Goal: Task Accomplishment & Management: Manage account settings

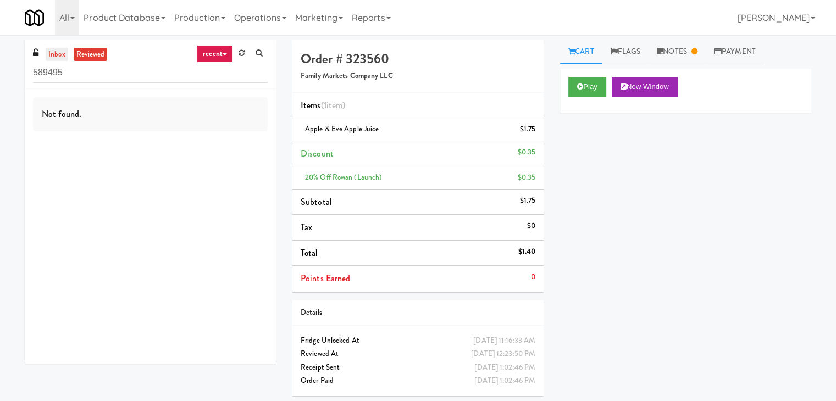
click at [47, 53] on link "inbox" at bounding box center [57, 55] width 23 height 14
click at [110, 71] on input "589495" at bounding box center [150, 73] width 235 height 20
paste input "Platform - Cooler - Left"
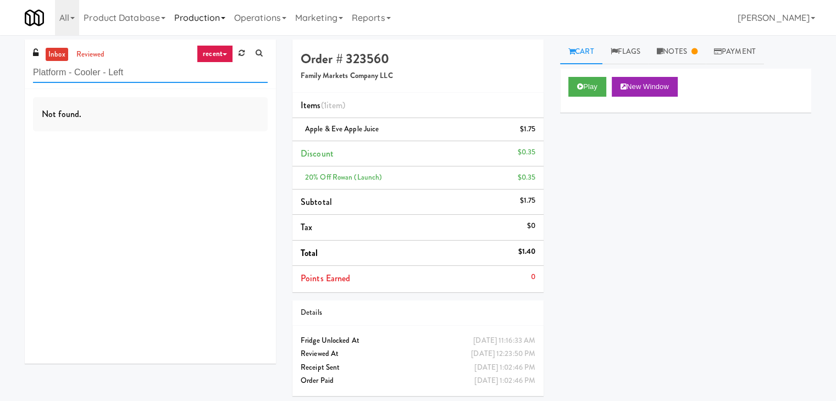
type input "Platform - Cooler - Left"
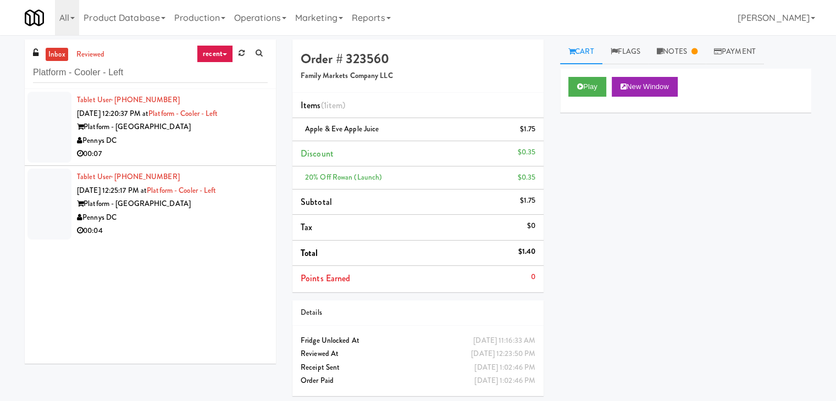
click at [248, 141] on div "Pennys DC" at bounding box center [172, 141] width 191 height 14
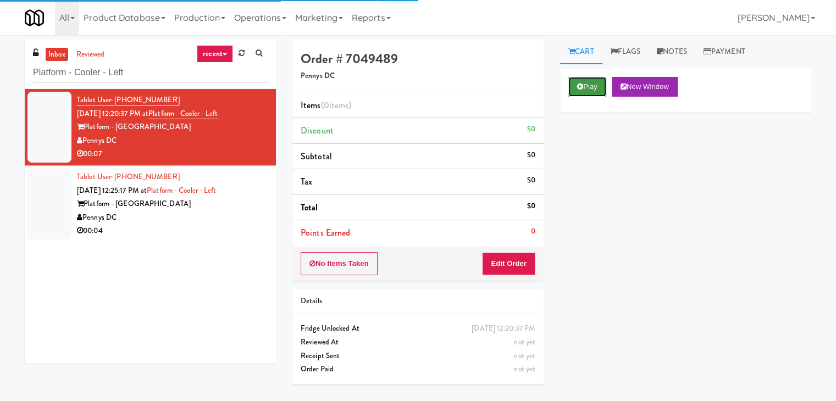
click at [601, 86] on button "Play" at bounding box center [587, 87] width 38 height 20
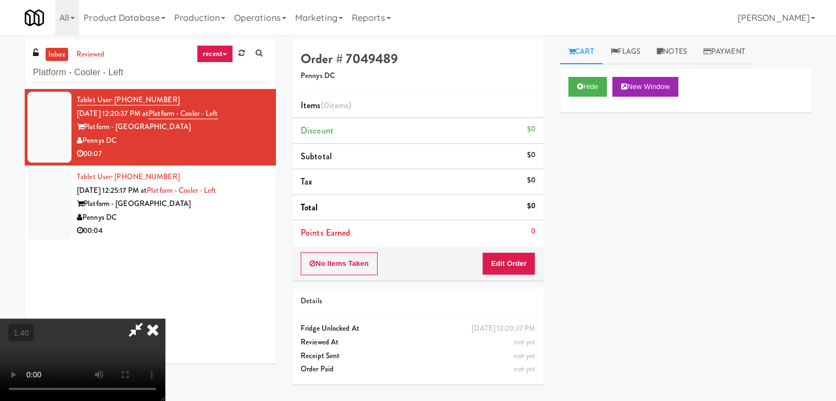
click at [165, 319] on video at bounding box center [82, 360] width 165 height 82
click at [165, 319] on icon at bounding box center [153, 330] width 24 height 22
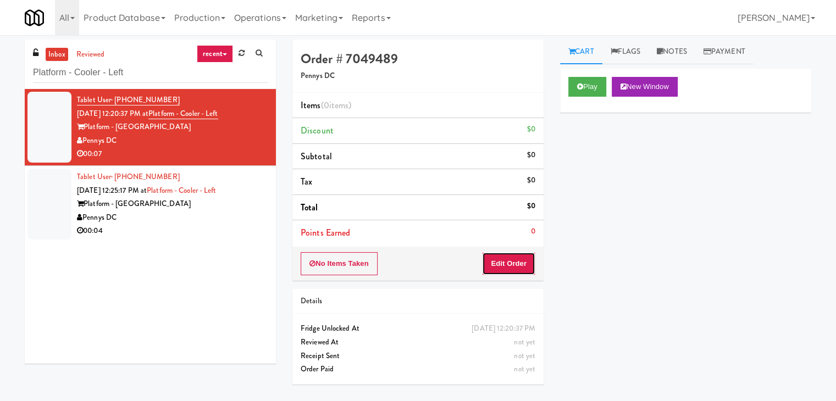
click at [517, 271] on button "Edit Order" at bounding box center [508, 263] width 53 height 23
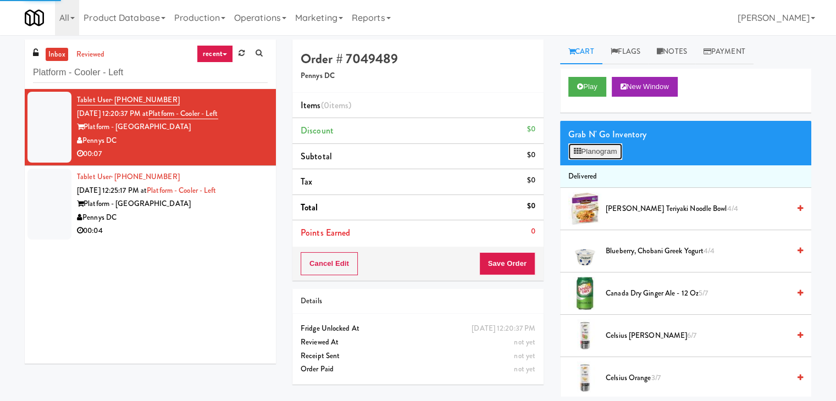
click at [601, 155] on button "Planogram" at bounding box center [595, 151] width 54 height 16
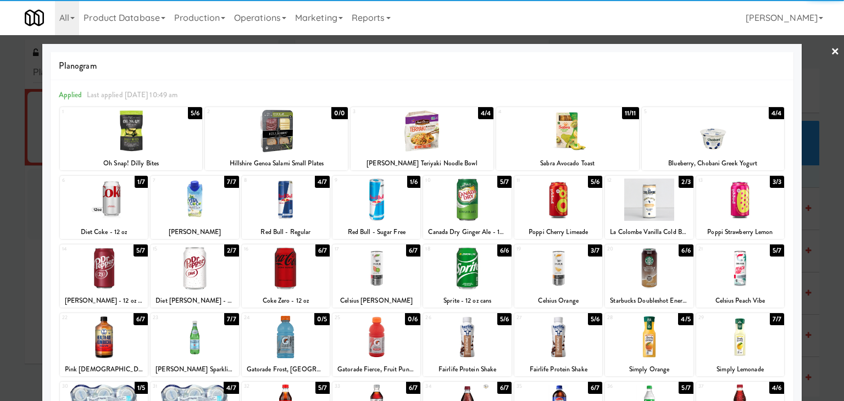
click at [649, 204] on div at bounding box center [649, 200] width 88 height 42
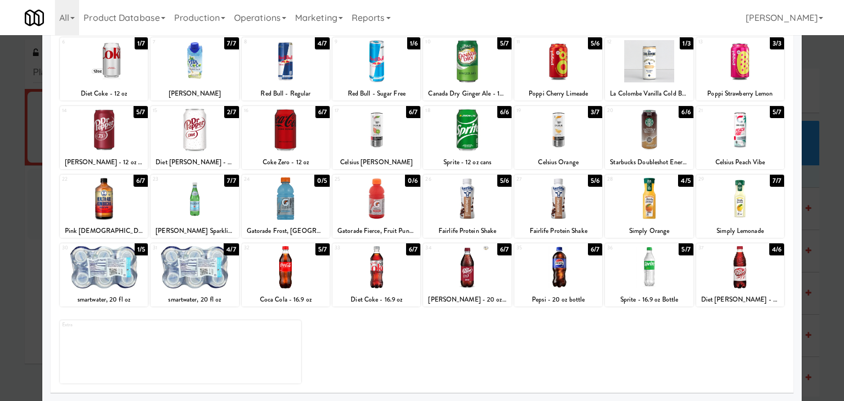
click at [493, 198] on div at bounding box center [467, 198] width 88 height 42
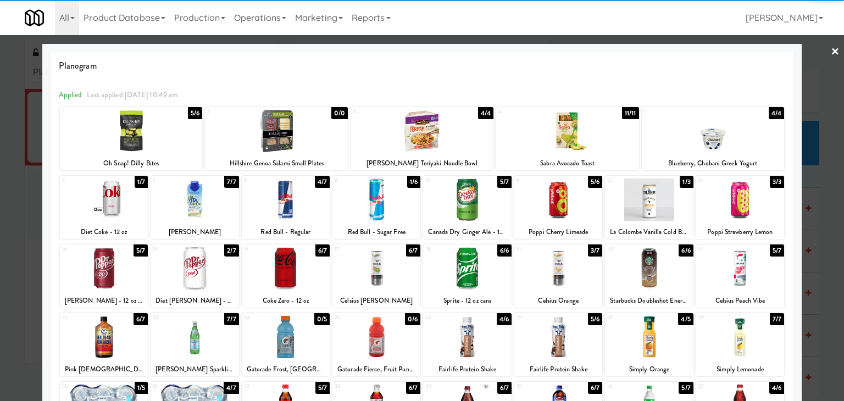
click at [831, 51] on link "×" at bounding box center [835, 52] width 9 height 34
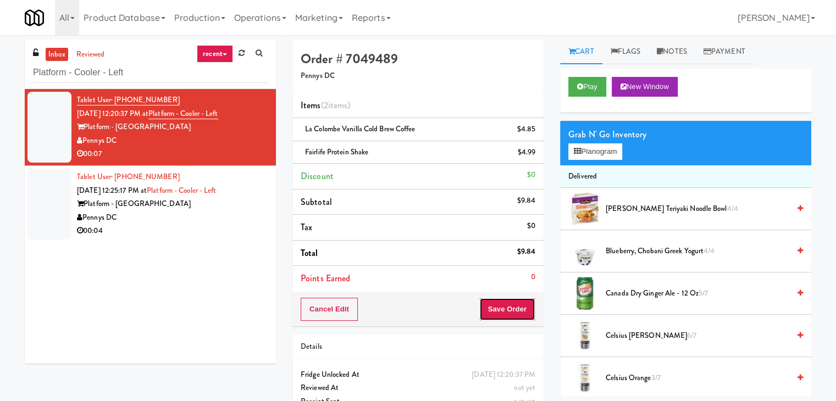
click at [502, 301] on button "Save Order" at bounding box center [507, 309] width 56 height 23
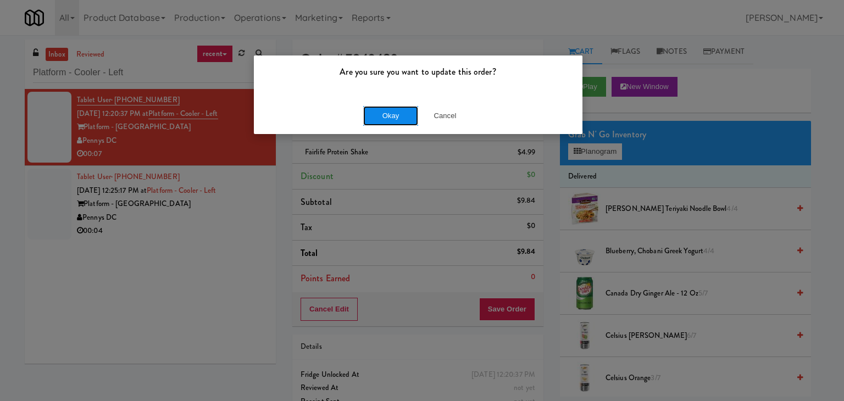
click at [402, 114] on button "Okay" at bounding box center [390, 116] width 55 height 20
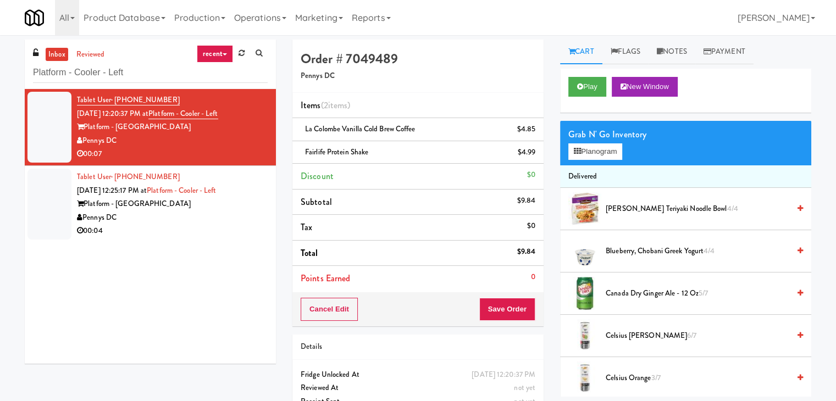
click at [204, 223] on div "Pennys DC" at bounding box center [172, 218] width 191 height 14
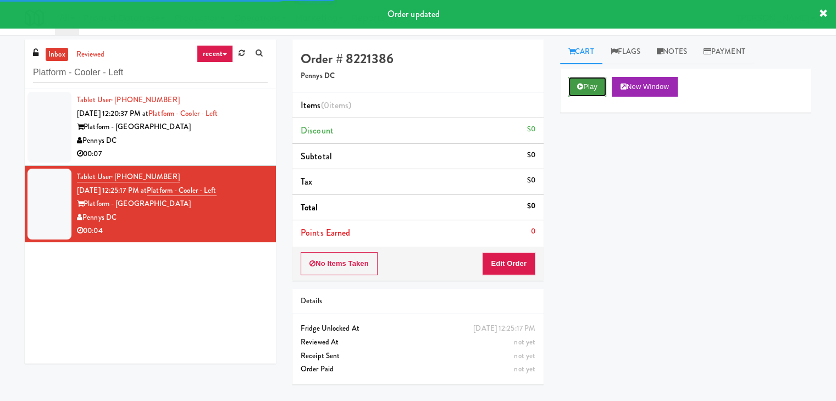
click at [593, 87] on button "Play" at bounding box center [587, 87] width 38 height 20
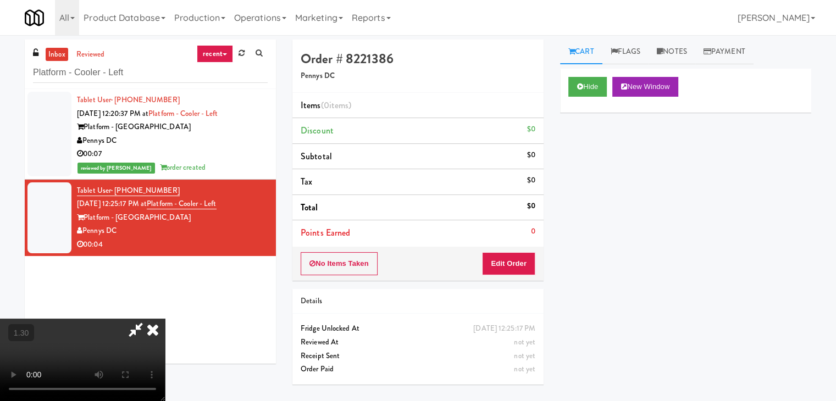
click at [165, 319] on video at bounding box center [82, 360] width 165 height 82
click at [501, 128] on li "Discount $0" at bounding box center [417, 131] width 251 height 26
click at [165, 319] on icon at bounding box center [153, 330] width 24 height 22
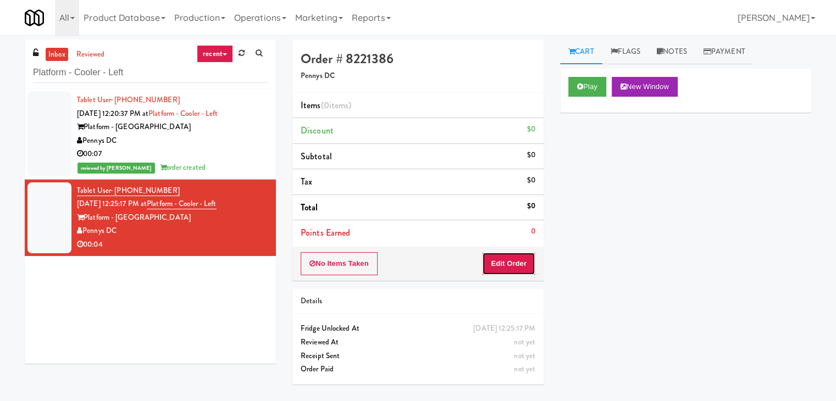
click at [509, 265] on button "Edit Order" at bounding box center [508, 263] width 53 height 23
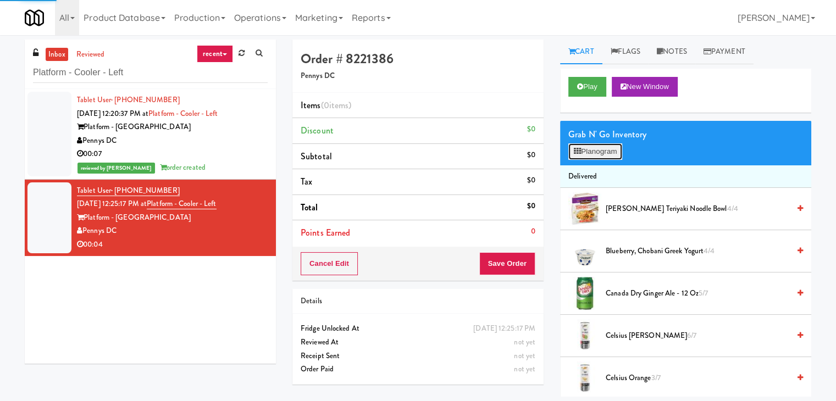
click at [597, 154] on button "Planogram" at bounding box center [595, 151] width 54 height 16
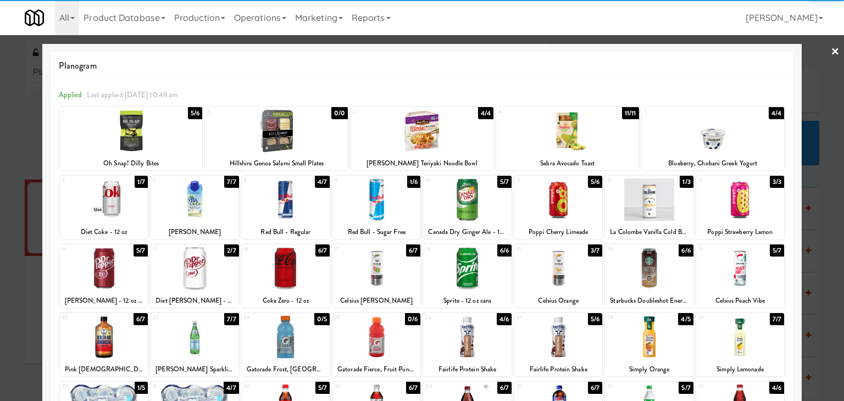
click at [292, 196] on div at bounding box center [286, 200] width 88 height 42
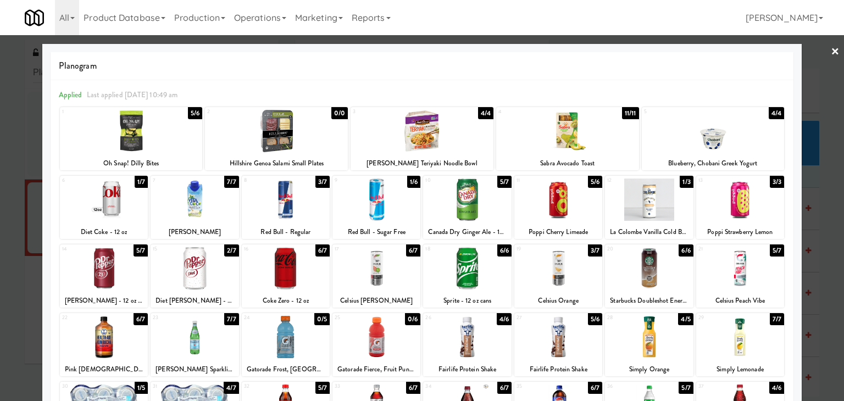
drag, startPoint x: 829, startPoint y: 50, endPoint x: 754, endPoint y: 106, distance: 93.4
click at [831, 50] on link "×" at bounding box center [835, 52] width 9 height 34
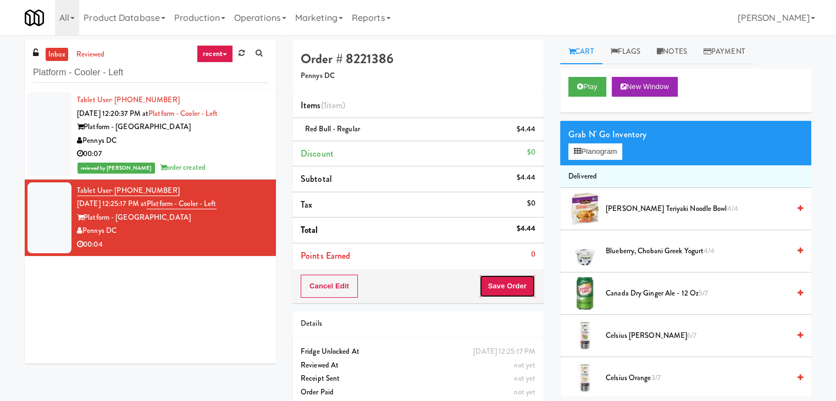
click at [514, 290] on button "Save Order" at bounding box center [507, 286] width 56 height 23
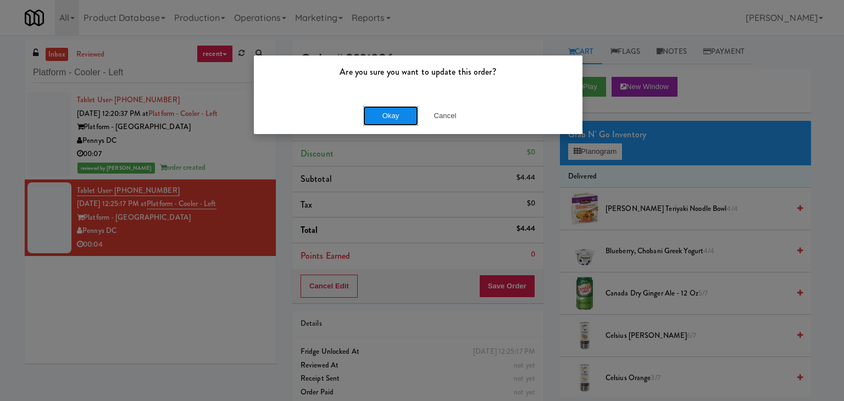
drag, startPoint x: 394, startPoint y: 121, endPoint x: 312, endPoint y: 77, distance: 92.7
click at [393, 120] on button "Okay" at bounding box center [390, 116] width 55 height 20
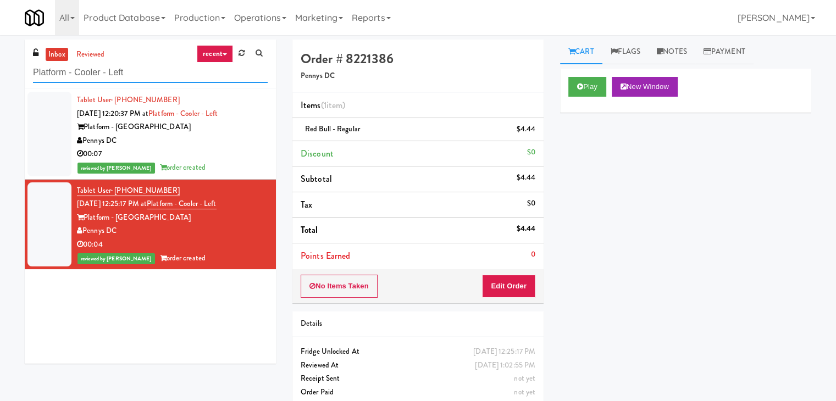
click at [118, 77] on input "Platform - Cooler - Left" at bounding box center [150, 73] width 235 height 20
paste input "[GEOGRAPHIC_DATA]"
type input "First Street - Cooler - Left"
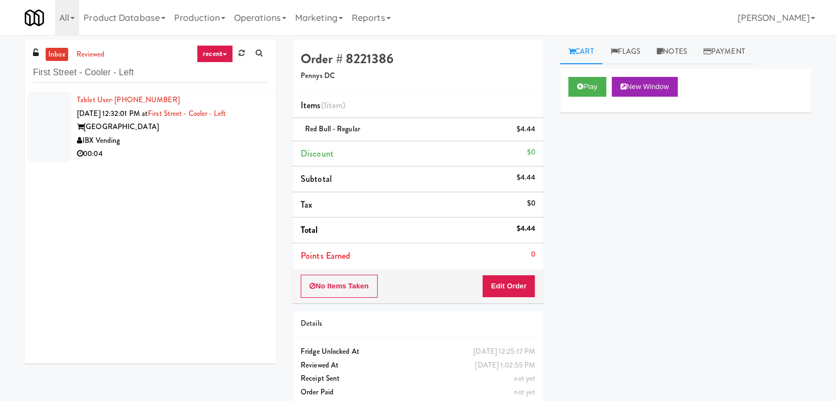
click at [234, 165] on div "Tablet User · (919) 892-0906 [DATE] 12:32:01 PM at [GEOGRAPHIC_DATA] - Cooler -…" at bounding box center [150, 226] width 251 height 275
click at [196, 145] on div "IBX Vending" at bounding box center [172, 141] width 191 height 14
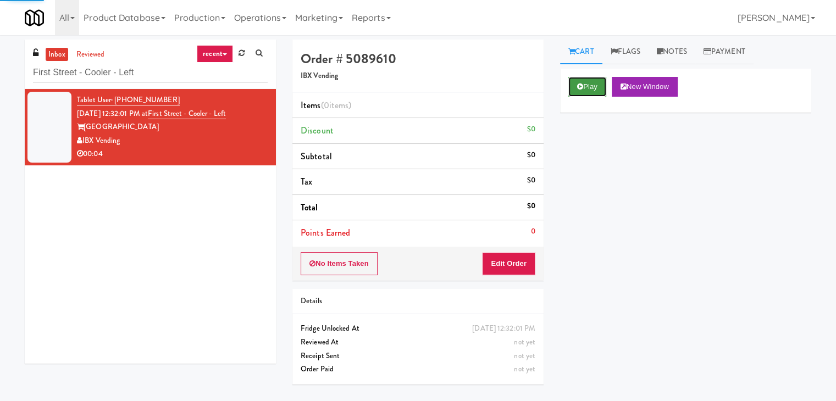
click at [587, 85] on button "Play" at bounding box center [587, 87] width 38 height 20
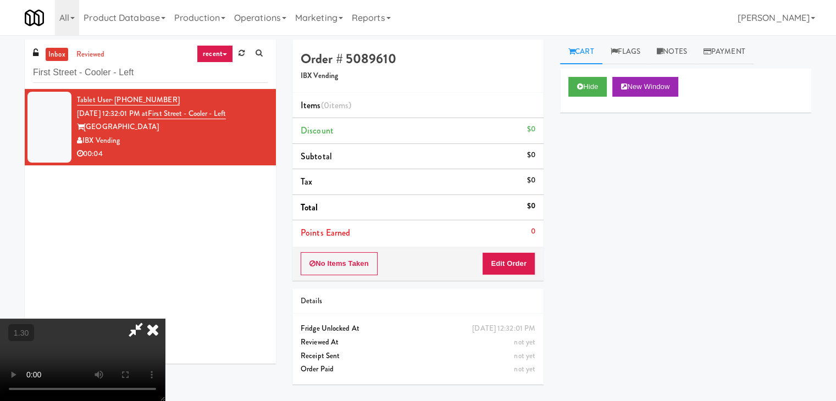
click at [165, 319] on video at bounding box center [82, 360] width 165 height 82
click at [165, 319] on icon at bounding box center [153, 330] width 24 height 22
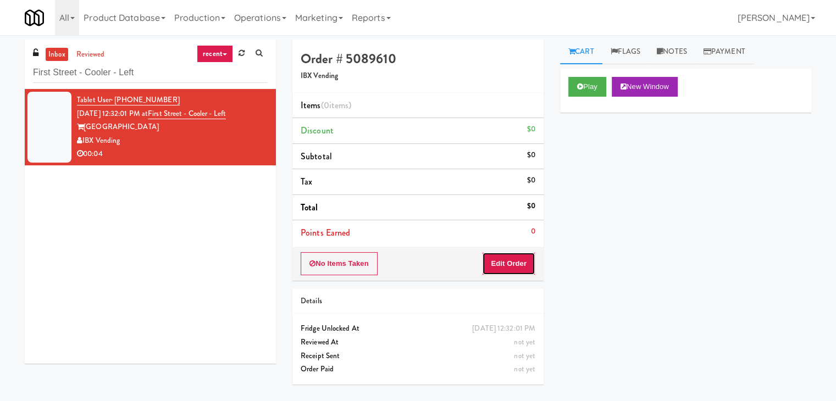
click at [515, 267] on button "Edit Order" at bounding box center [508, 263] width 53 height 23
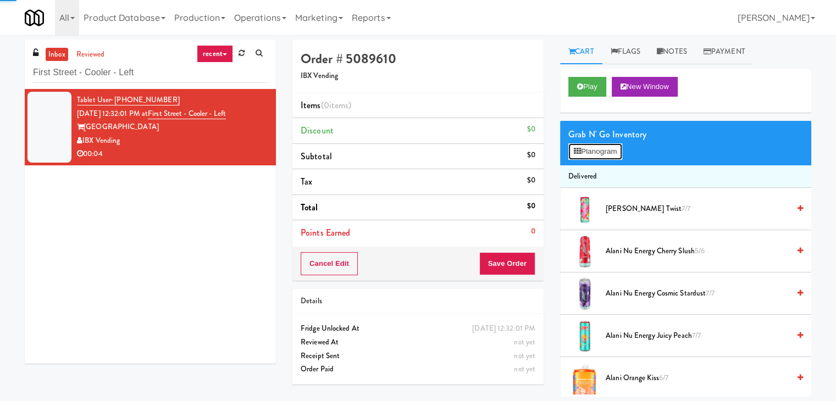
click at [592, 154] on button "Planogram" at bounding box center [595, 151] width 54 height 16
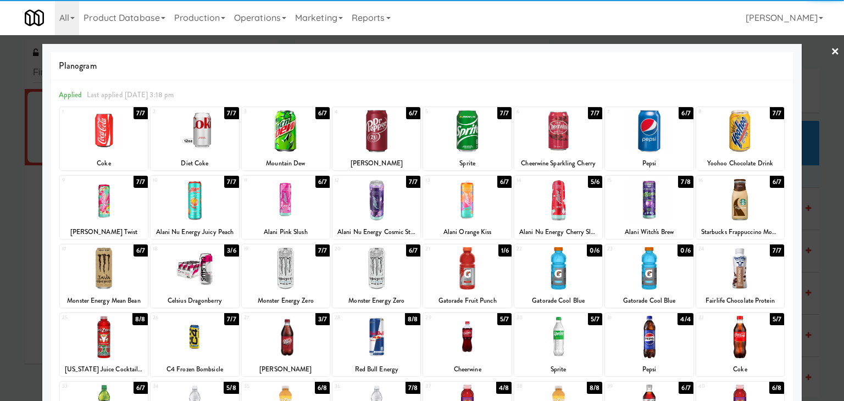
click at [370, 143] on div at bounding box center [376, 131] width 88 height 42
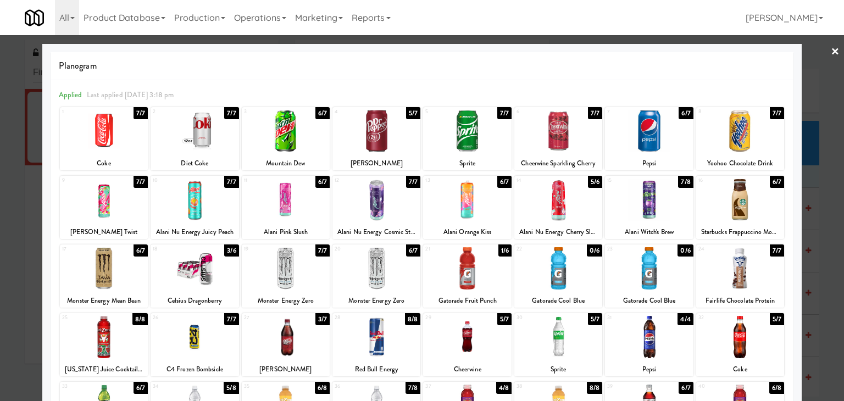
click at [831, 55] on link "×" at bounding box center [835, 52] width 9 height 34
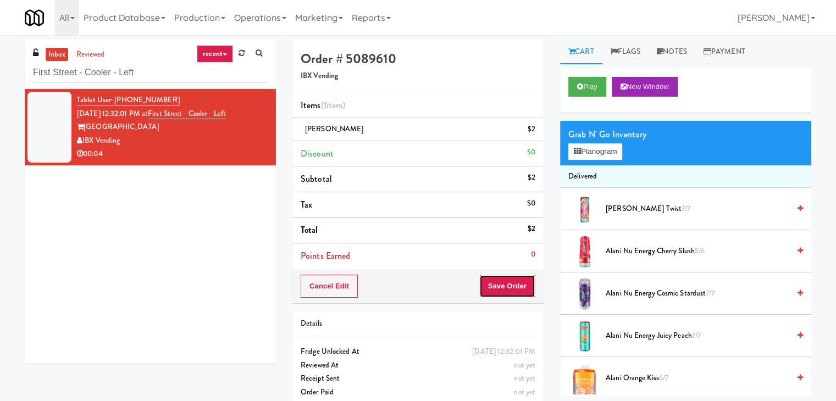
click at [517, 284] on button "Save Order" at bounding box center [507, 286] width 56 height 23
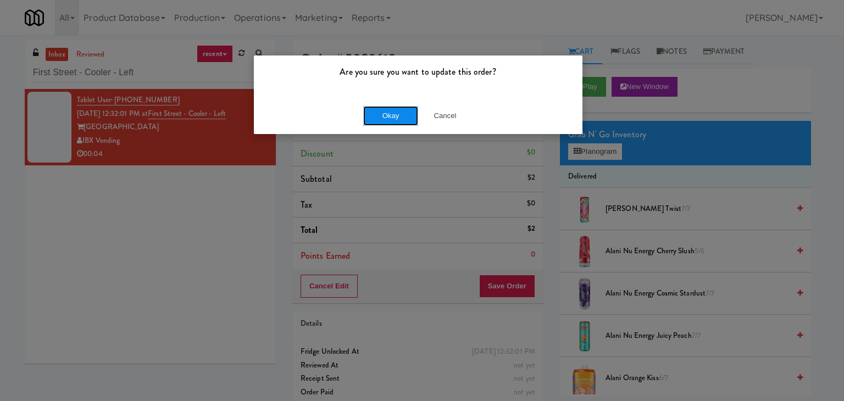
click at [382, 124] on button "Okay" at bounding box center [390, 116] width 55 height 20
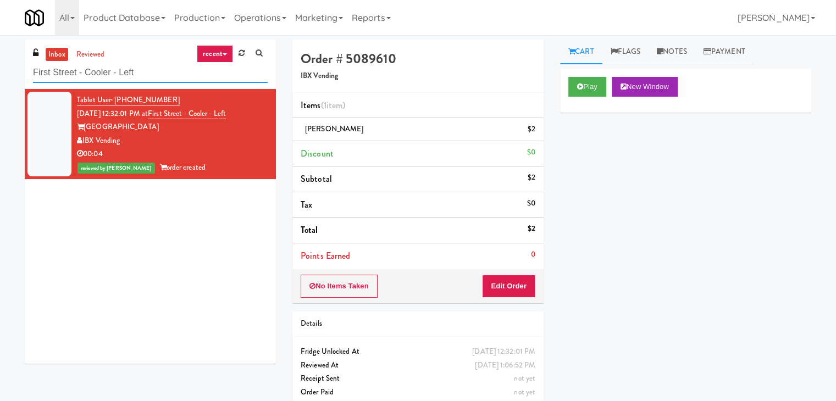
click at [134, 71] on input "First Street - Cooler - Left" at bounding box center [150, 73] width 235 height 20
paste input "The Iris - Cooler - Righ"
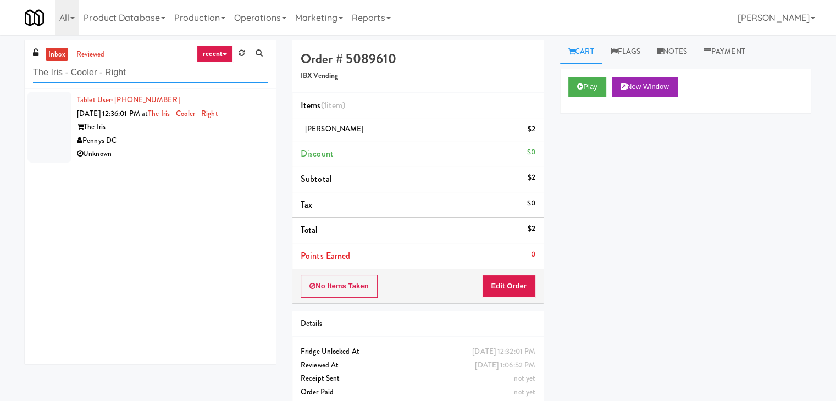
type input "The Iris - Cooler - Right"
click at [169, 157] on div "Unknown" at bounding box center [172, 154] width 191 height 14
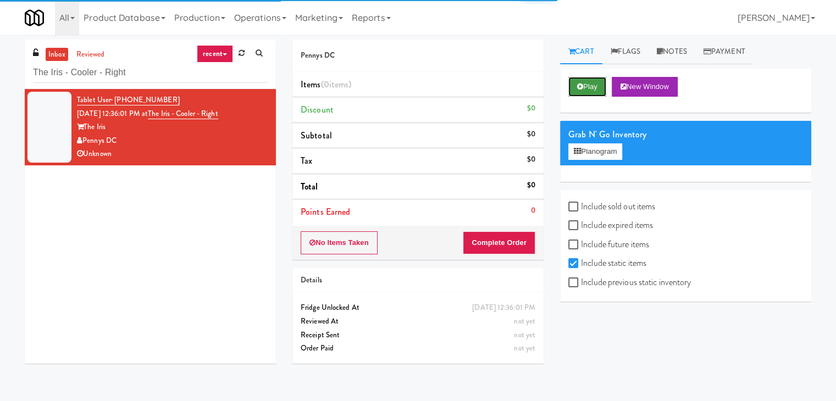
click at [586, 84] on button "Play" at bounding box center [587, 87] width 38 height 20
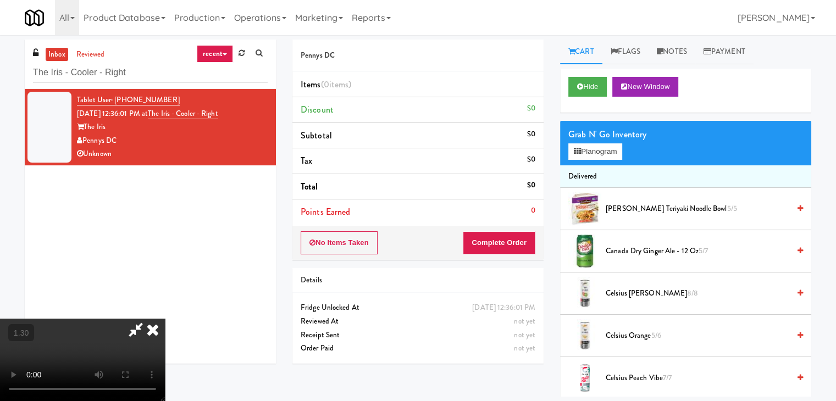
click at [165, 319] on video at bounding box center [82, 360] width 165 height 82
click at [675, 55] on link "Notes" at bounding box center [671, 52] width 47 height 25
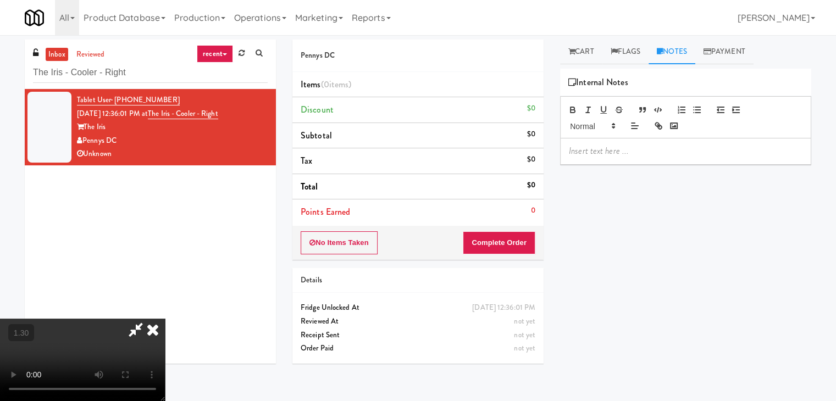
click at [601, 149] on p at bounding box center [686, 151] width 234 height 12
click at [596, 401] on html "Are you sure you want to update this order? Okay Cancel Okay Are you sure you w…" at bounding box center [418, 200] width 836 height 401
click at [718, 150] on p at bounding box center [686, 151] width 234 height 12
paste div
click at [165, 319] on video at bounding box center [82, 360] width 165 height 82
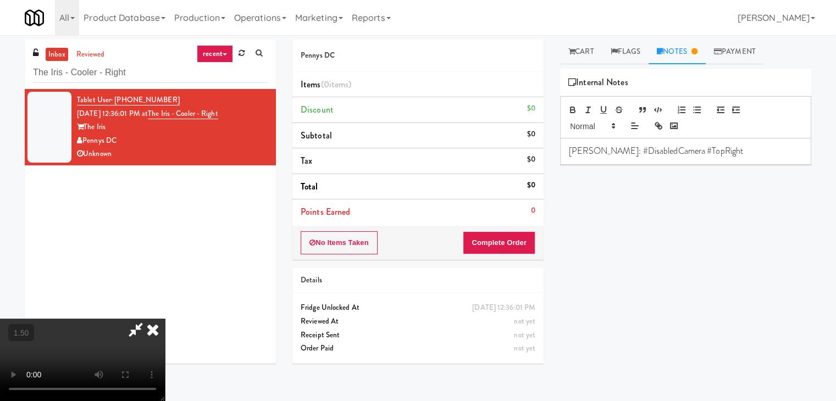
click at [165, 319] on video at bounding box center [82, 360] width 165 height 82
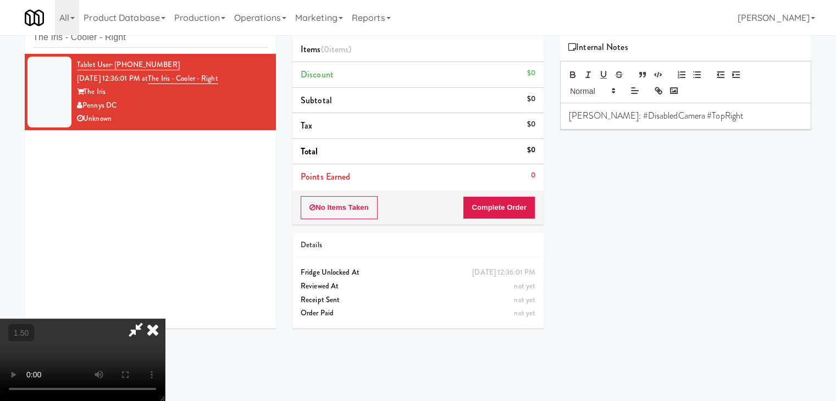
click at [165, 319] on video at bounding box center [82, 360] width 165 height 82
click at [148, 319] on icon at bounding box center [135, 330] width 25 height 22
click at [513, 206] on button "Complete Order" at bounding box center [499, 207] width 73 height 23
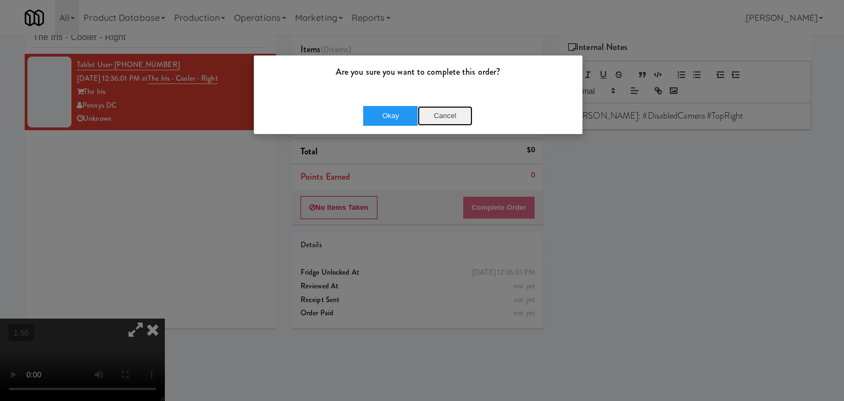
click at [440, 110] on button "Cancel" at bounding box center [445, 116] width 55 height 20
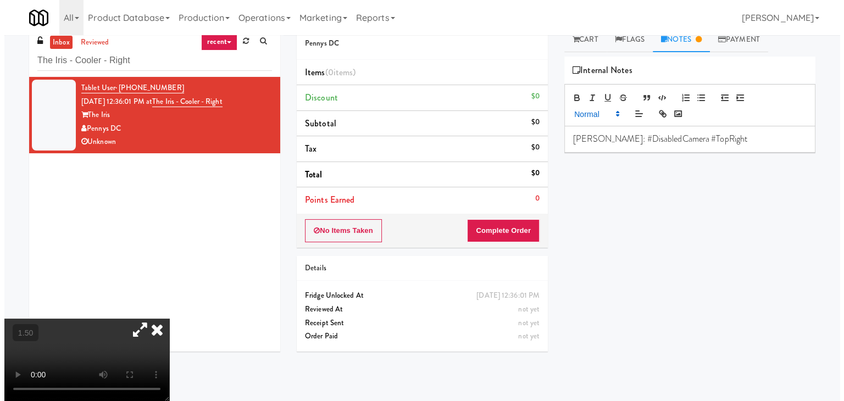
scroll to position [0, 0]
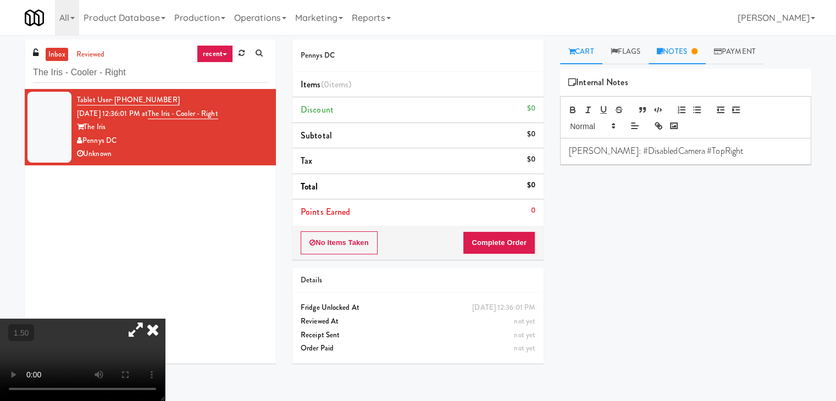
click at [579, 49] on link "Cart" at bounding box center [581, 52] width 42 height 25
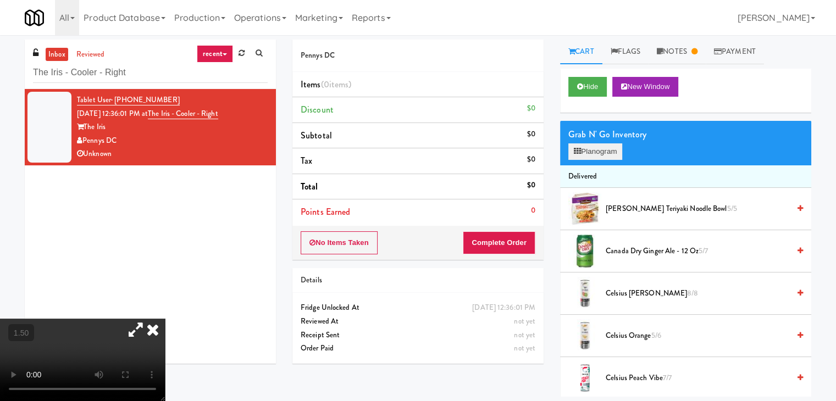
click at [588, 157] on div "Grab N' Go Inventory Planogram" at bounding box center [685, 143] width 251 height 45
click at [590, 149] on button "Planogram" at bounding box center [595, 151] width 54 height 16
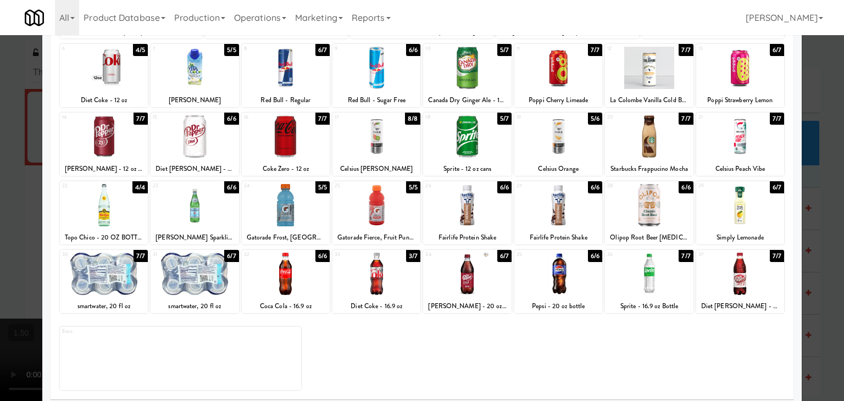
scroll to position [138, 0]
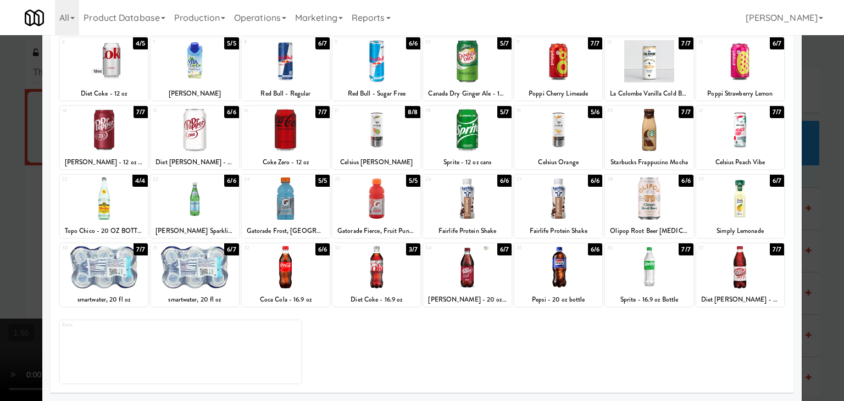
click at [386, 199] on div at bounding box center [376, 198] width 88 height 42
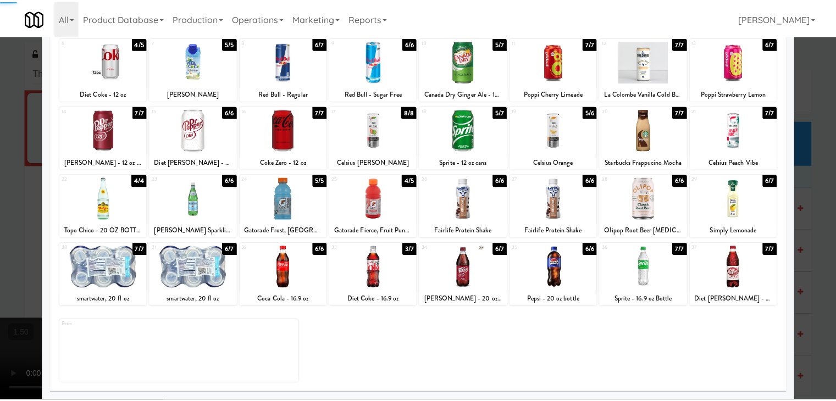
scroll to position [0, 0]
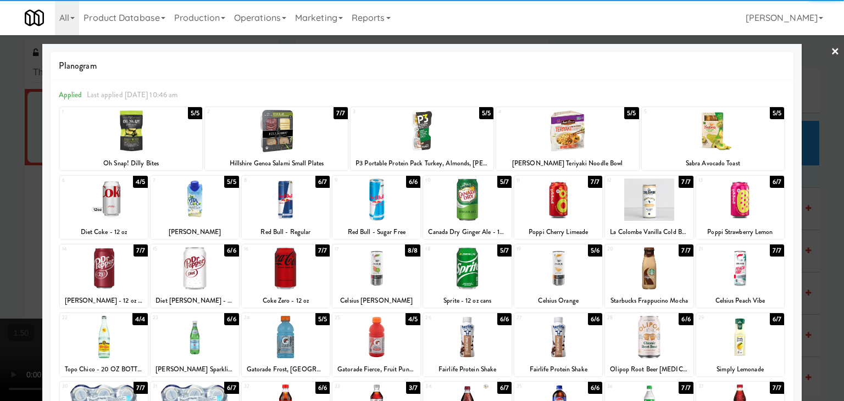
drag, startPoint x: 829, startPoint y: 54, endPoint x: 791, endPoint y: 66, distance: 39.3
click at [831, 54] on link "×" at bounding box center [835, 52] width 9 height 34
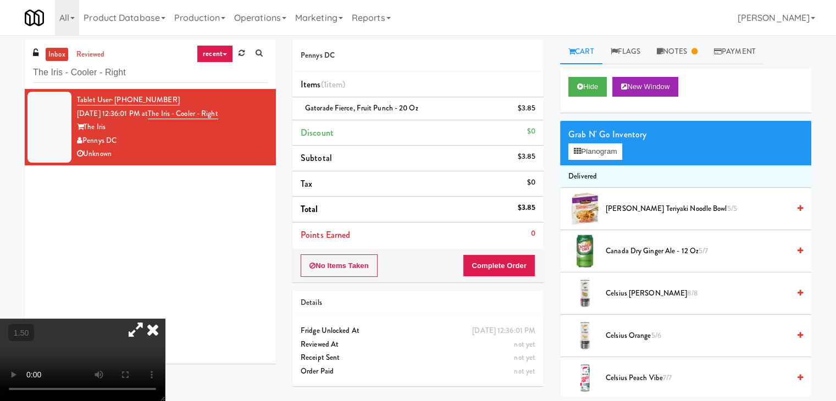
click at [142, 319] on video at bounding box center [82, 360] width 165 height 82
click at [148, 319] on icon at bounding box center [135, 330] width 25 height 22
click at [165, 319] on icon at bounding box center [153, 330] width 24 height 22
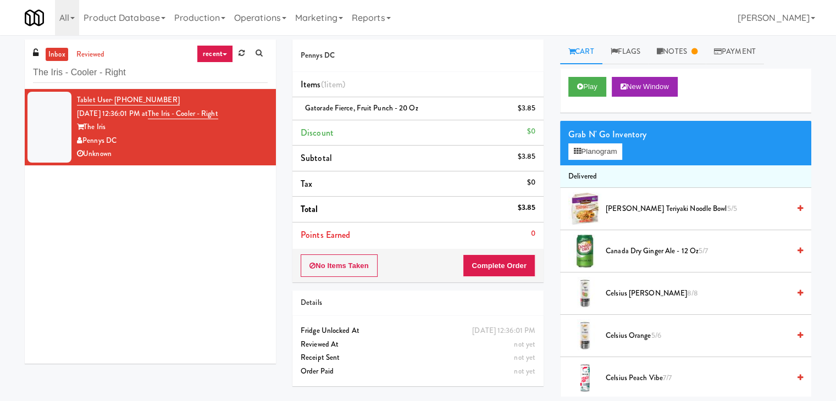
drag, startPoint x: 690, startPoint y: 49, endPoint x: 687, endPoint y: 84, distance: 34.2
click at [689, 51] on link "Notes" at bounding box center [676, 52] width 57 height 25
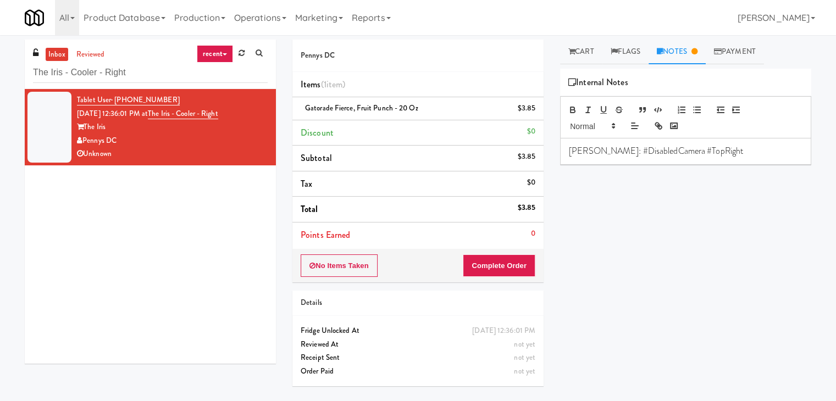
click at [712, 147] on p "[PERSON_NAME]: #DisabledCamera #TopRight" at bounding box center [686, 151] width 234 height 12
click at [695, 162] on p at bounding box center [686, 164] width 234 height 12
click at [497, 266] on button "Complete Order" at bounding box center [499, 265] width 73 height 23
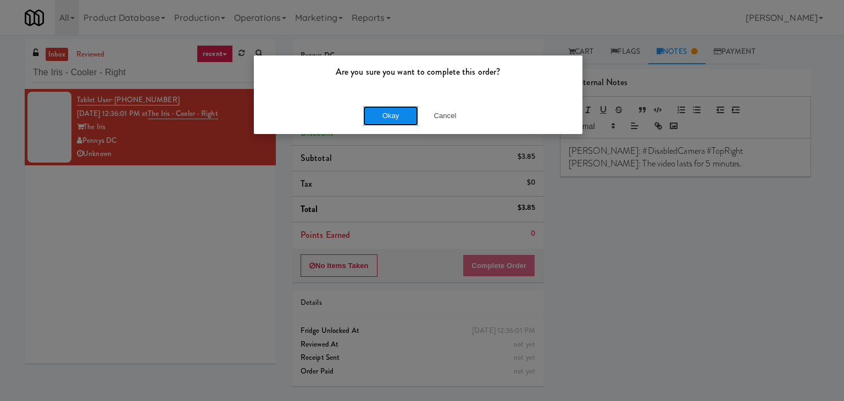
click at [398, 114] on button "Okay" at bounding box center [390, 116] width 55 height 20
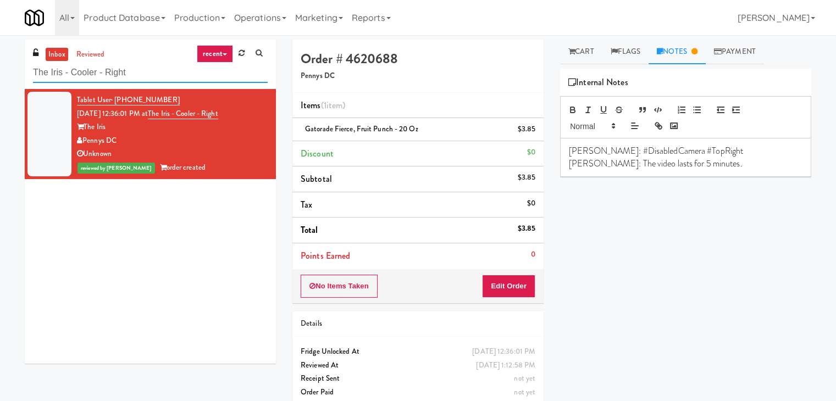
click at [125, 80] on input "The Iris - Cooler - Right" at bounding box center [150, 73] width 235 height 20
paste input "Optima - Left - Fridge"
type input "Optima - Left - Fridge"
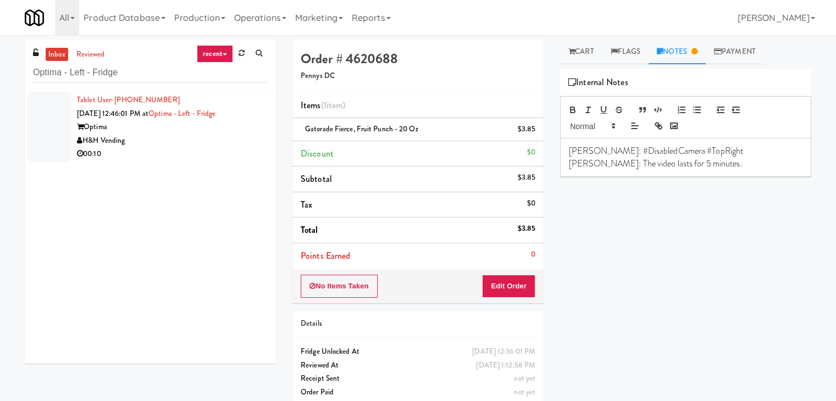
click at [209, 159] on div "00:10" at bounding box center [172, 154] width 191 height 14
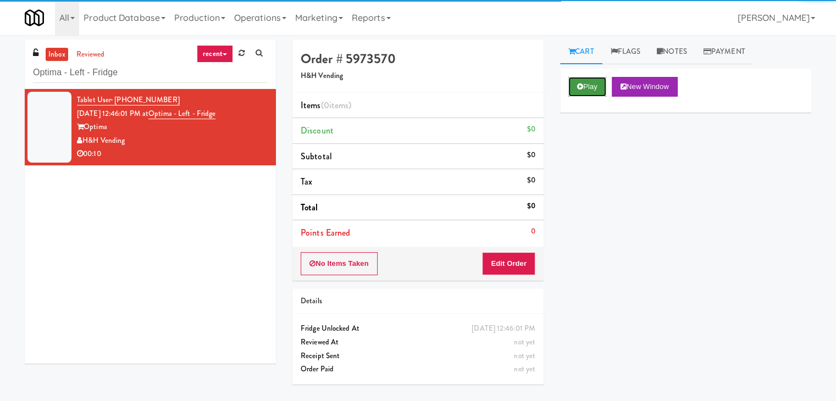
click at [578, 83] on icon at bounding box center [580, 86] width 6 height 7
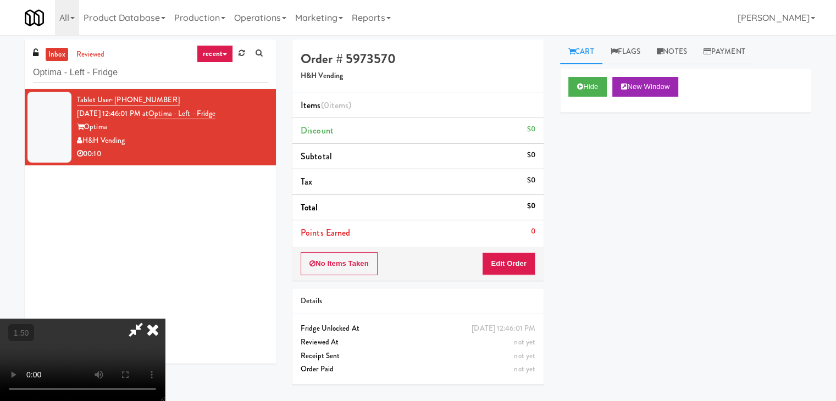
click at [165, 319] on video at bounding box center [82, 360] width 165 height 82
click at [165, 319] on icon at bounding box center [153, 330] width 24 height 22
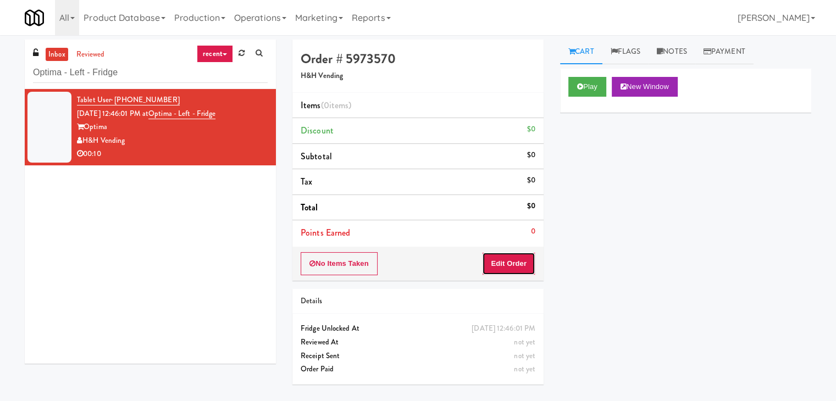
click at [511, 258] on button "Edit Order" at bounding box center [508, 263] width 53 height 23
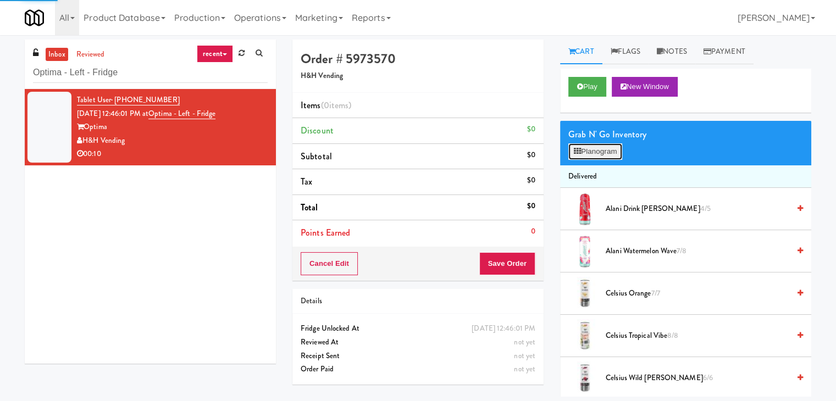
click at [596, 146] on button "Planogram" at bounding box center [595, 151] width 54 height 16
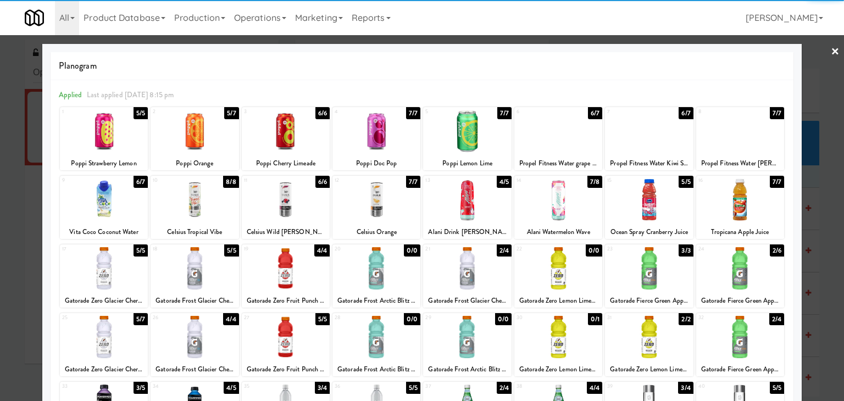
drag, startPoint x: 472, startPoint y: 203, endPoint x: 560, endPoint y: 184, distance: 90.5
click at [471, 203] on div at bounding box center [467, 200] width 88 height 42
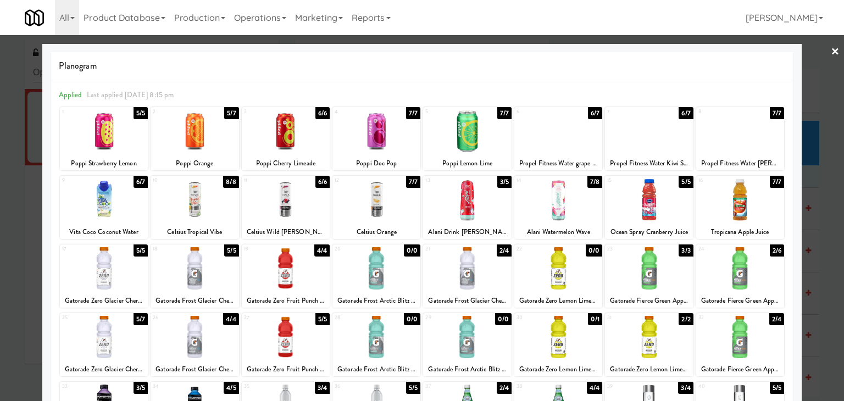
drag, startPoint x: 826, startPoint y: 51, endPoint x: 639, endPoint y: 154, distance: 213.7
click at [831, 51] on link "×" at bounding box center [835, 52] width 9 height 34
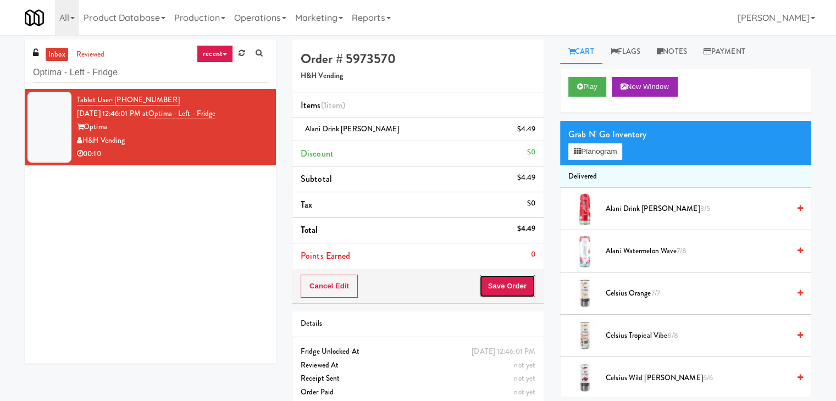
click at [505, 281] on button "Save Order" at bounding box center [507, 286] width 56 height 23
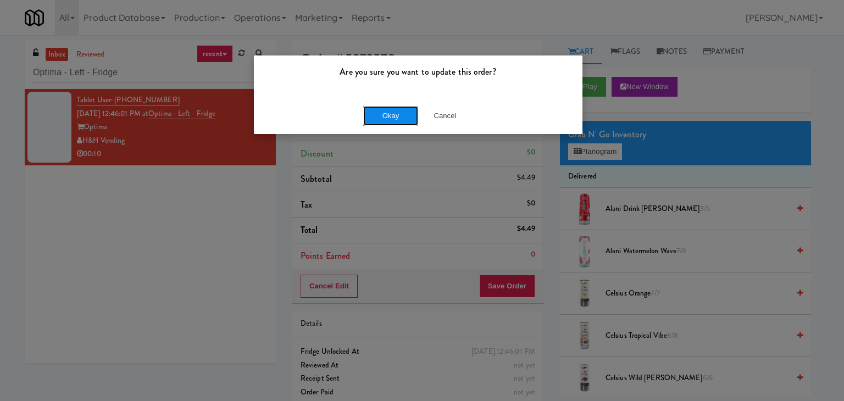
drag, startPoint x: 401, startPoint y: 115, endPoint x: 386, endPoint y: 108, distance: 16.5
click at [401, 115] on button "Okay" at bounding box center [390, 116] width 55 height 20
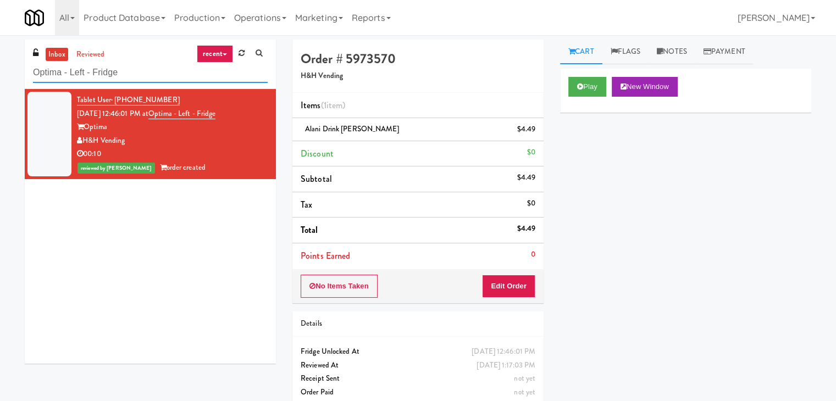
click at [145, 76] on input "Optima - Left - Fridge" at bounding box center [150, 73] width 235 height 20
paste input "[PERSON_NAME] 23 - Cooler"
type input "[PERSON_NAME] 23 - Cooler"
